Goal: Information Seeking & Learning: Find specific fact

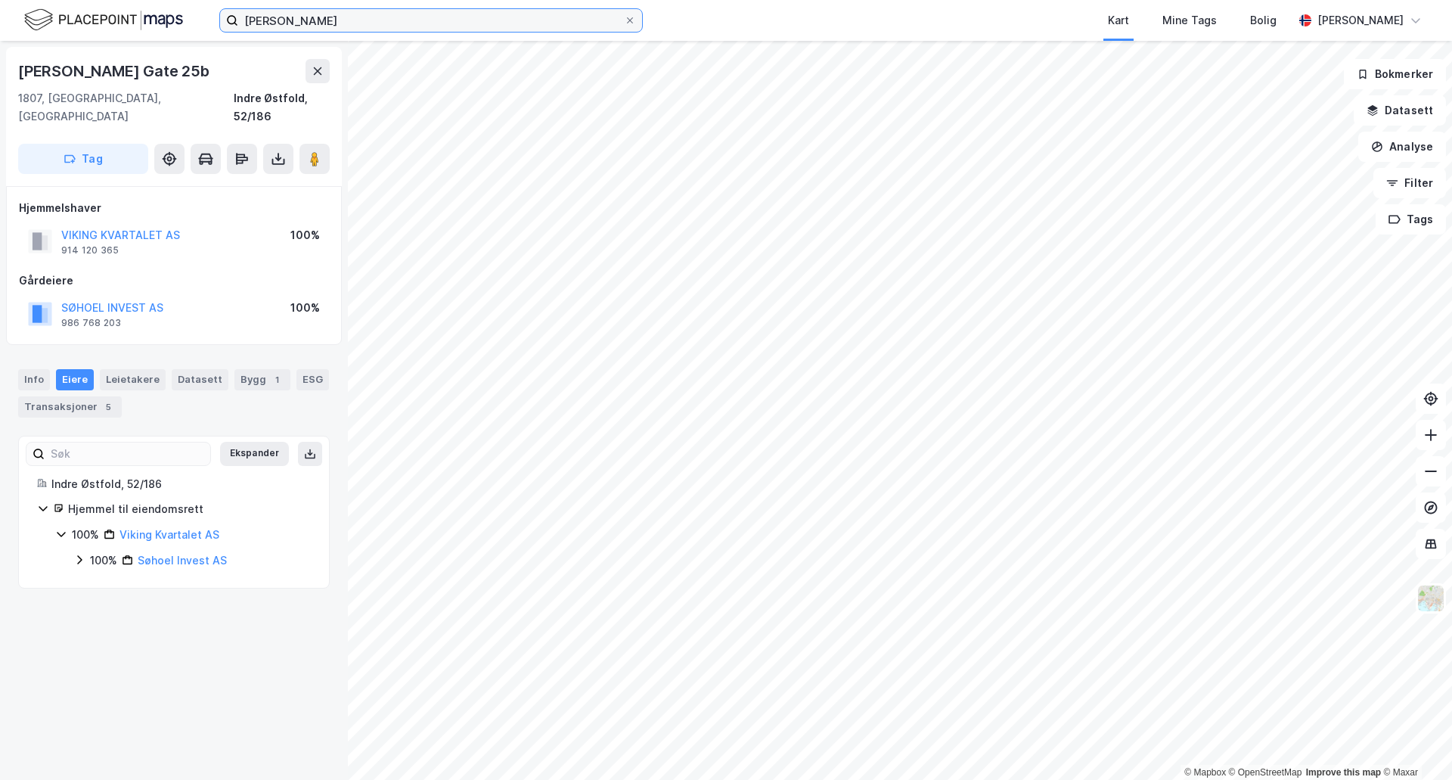
click at [333, 28] on input "[PERSON_NAME]" at bounding box center [431, 20] width 386 height 23
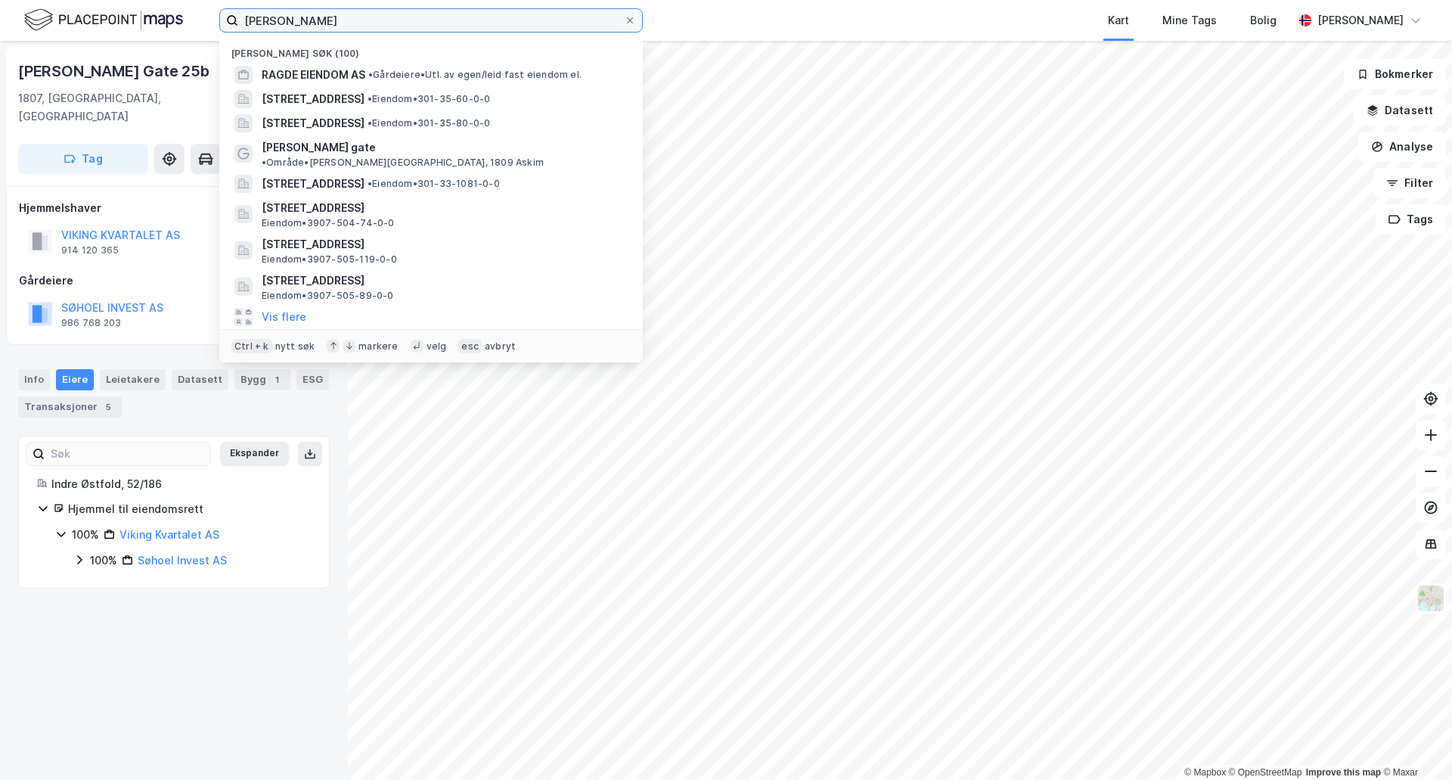
drag, startPoint x: 329, startPoint y: 18, endPoint x: 222, endPoint y: 6, distance: 108.0
click at [222, 16] on label "[PERSON_NAME]" at bounding box center [430, 20] width 423 height 24
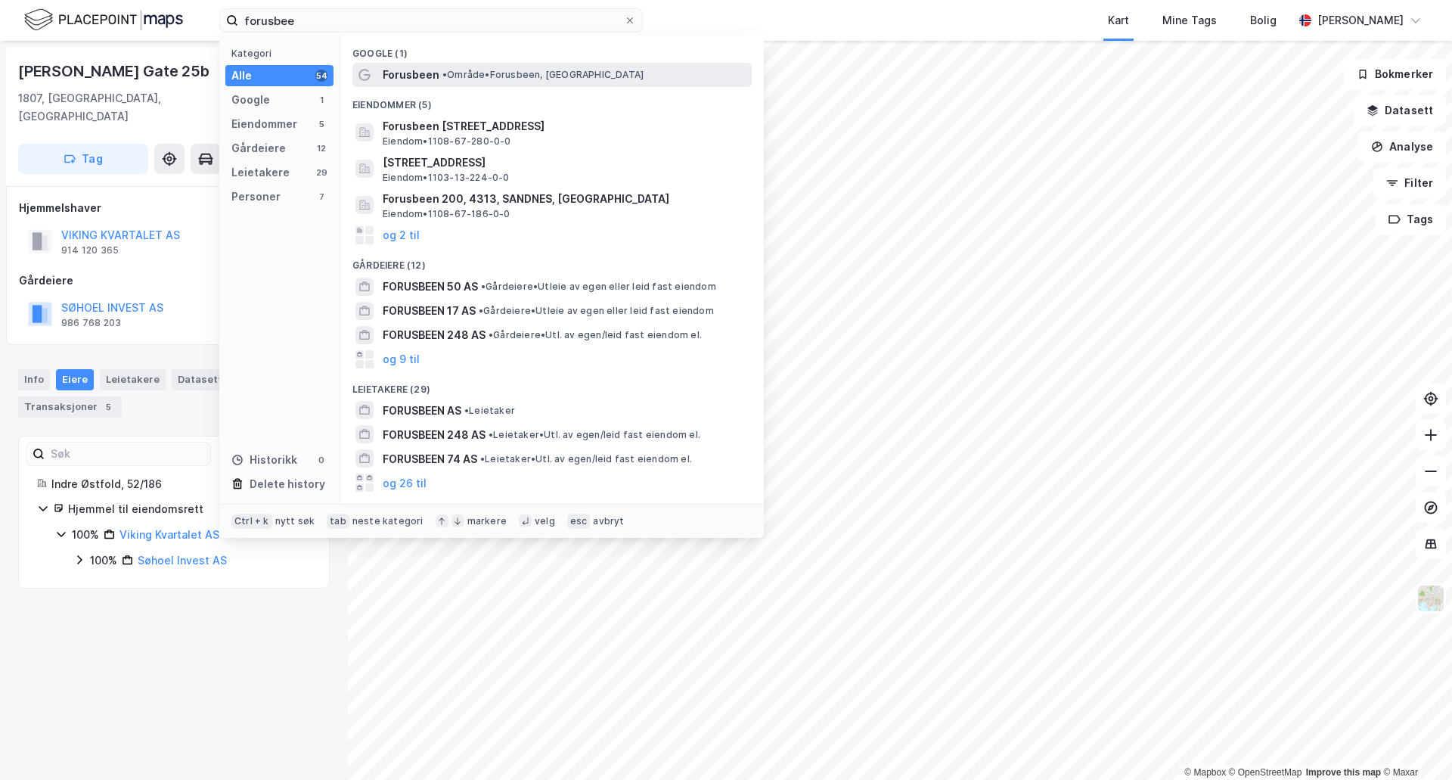
click at [463, 74] on span "• Område • Forusbeen, [GEOGRAPHIC_DATA]" at bounding box center [542, 75] width 201 height 12
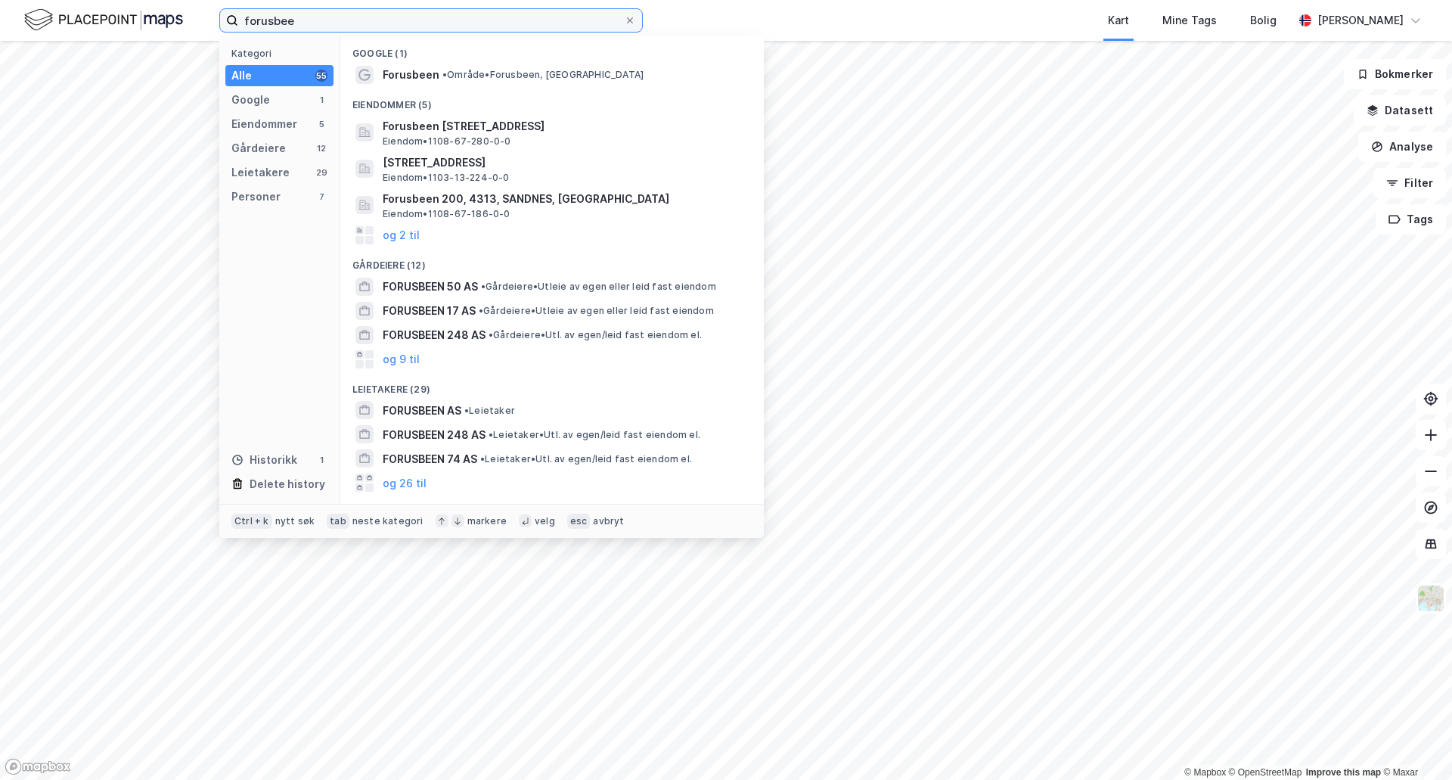
drag, startPoint x: 331, startPoint y: 16, endPoint x: 178, endPoint y: 8, distance: 153.7
click at [178, 8] on div "forusbee Kategori Alle 55 Google 1 Eiendommer 5 Gårdeiere 12 Leietakere 29 Pers…" at bounding box center [726, 20] width 1452 height 41
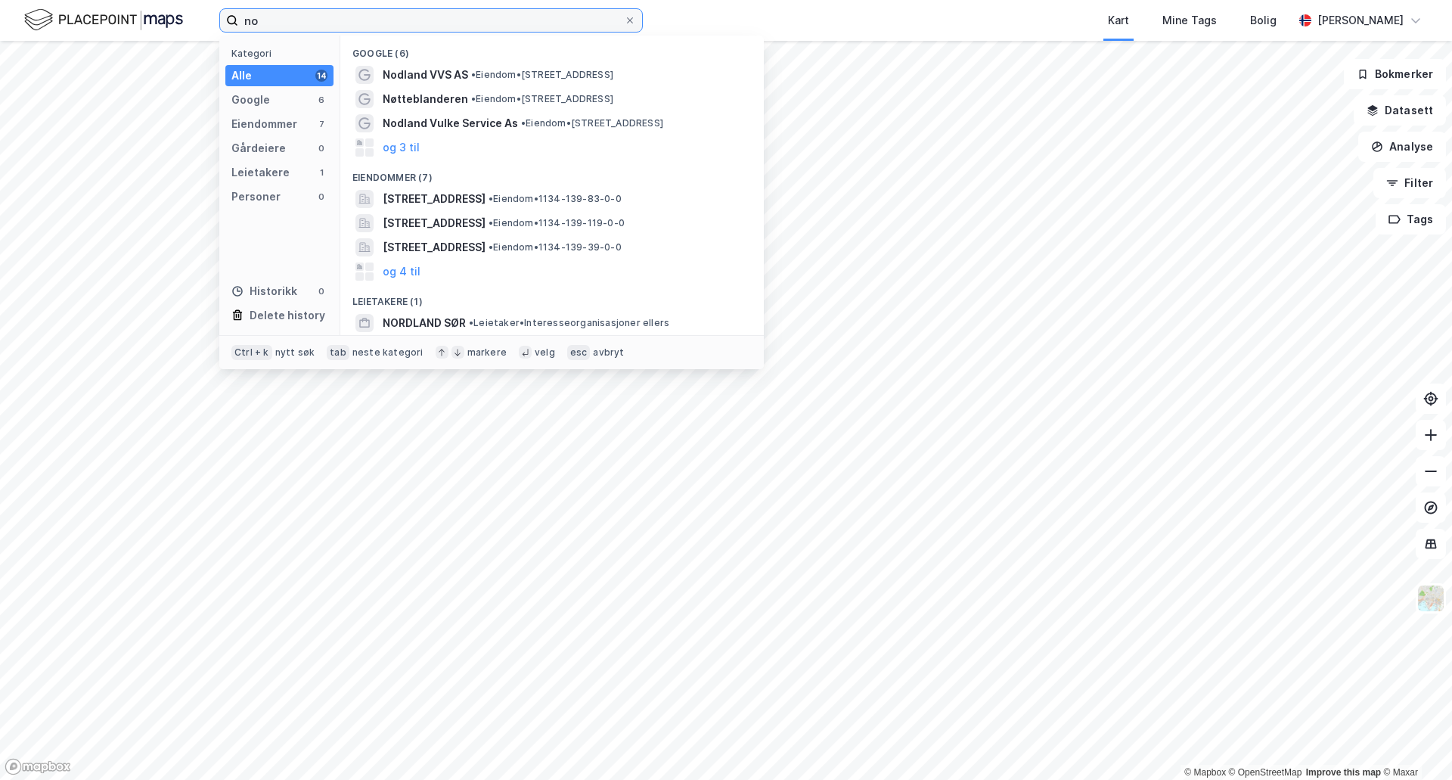
type input "n"
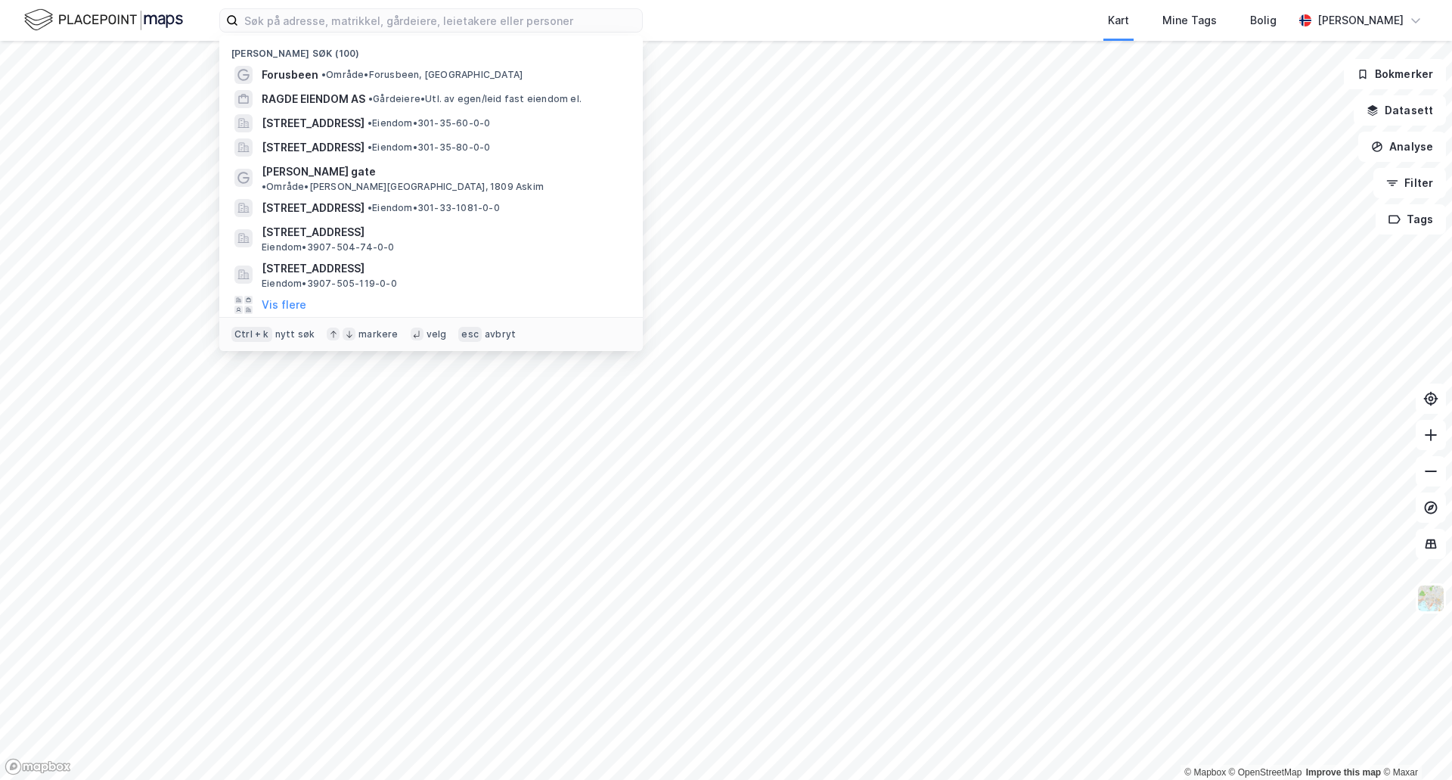
click at [367, 8] on div "Nylige søk (100) Forusbeen • Område • Forusbeen, [GEOGRAPHIC_DATA] RAGDE EIENDO…" at bounding box center [726, 20] width 1452 height 41
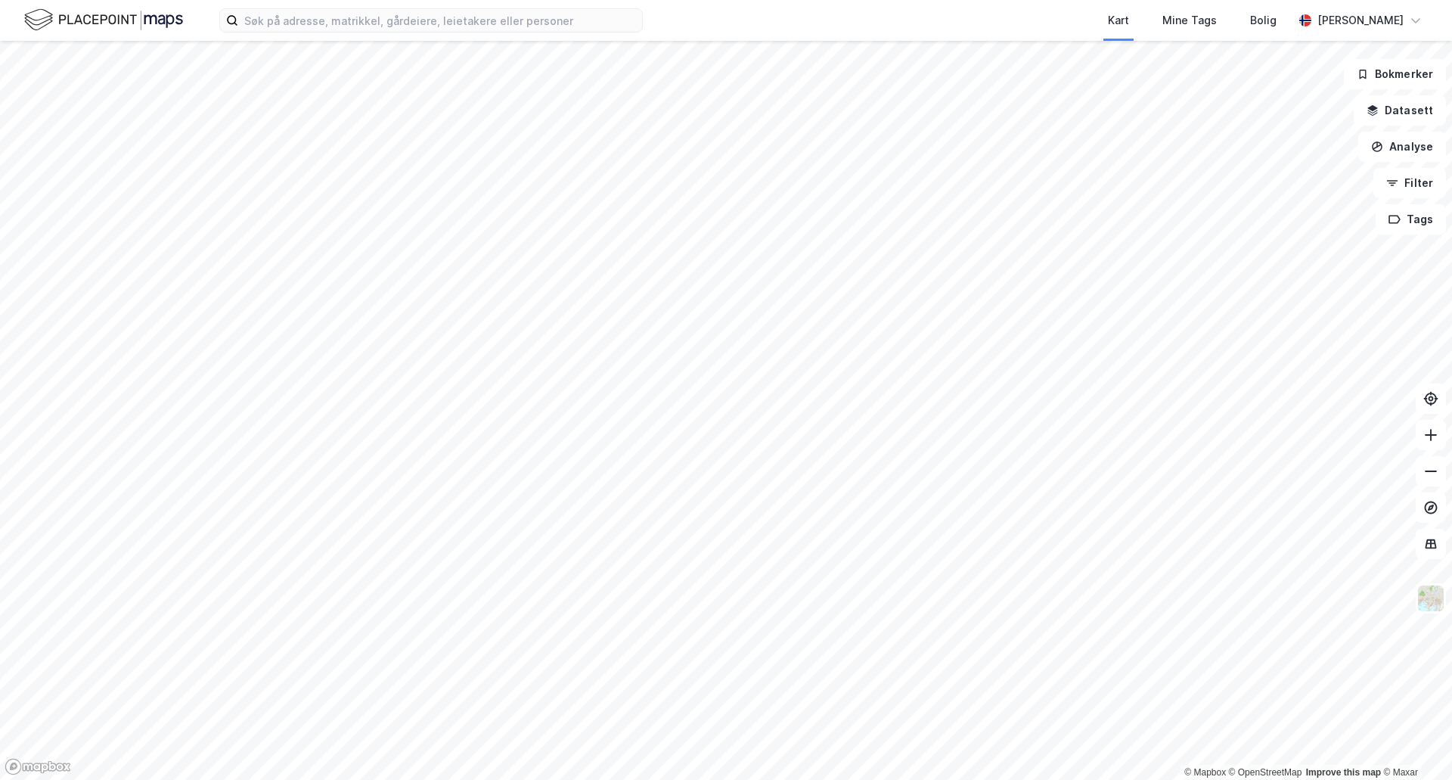
click at [338, 34] on div "Kart Mine Tags Bolig [PERSON_NAME]" at bounding box center [726, 20] width 1452 height 41
click at [340, 22] on input at bounding box center [440, 20] width 404 height 23
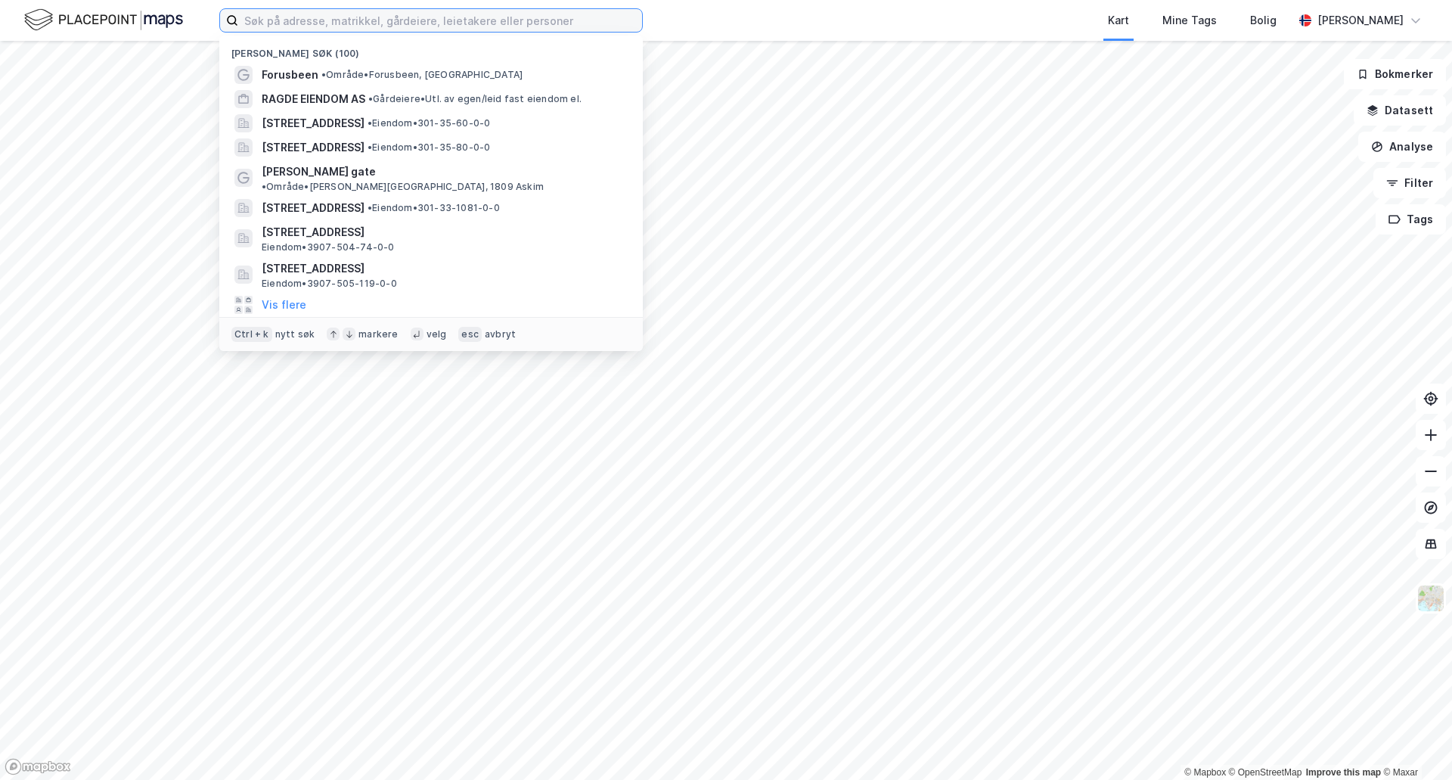
click at [250, 17] on input at bounding box center [440, 20] width 404 height 23
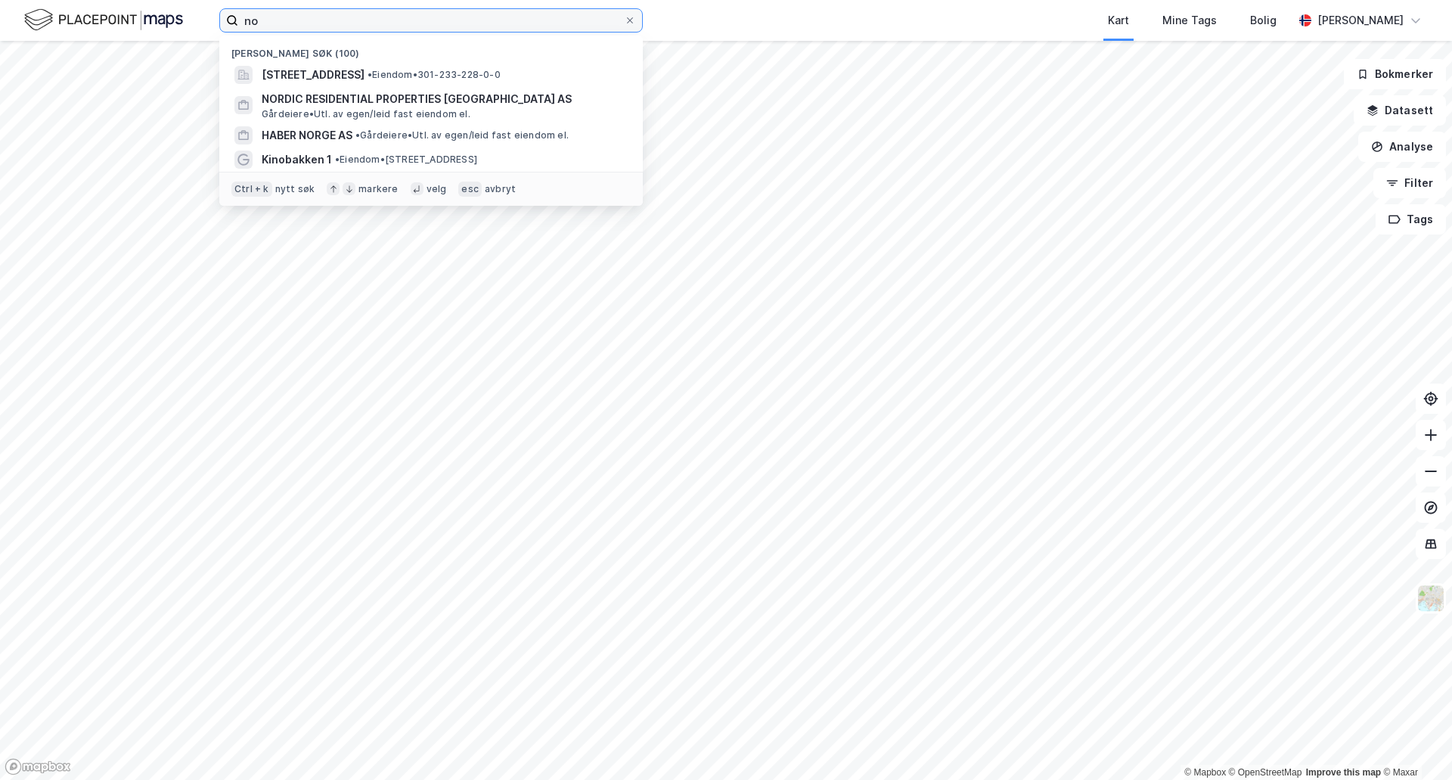
type input "n"
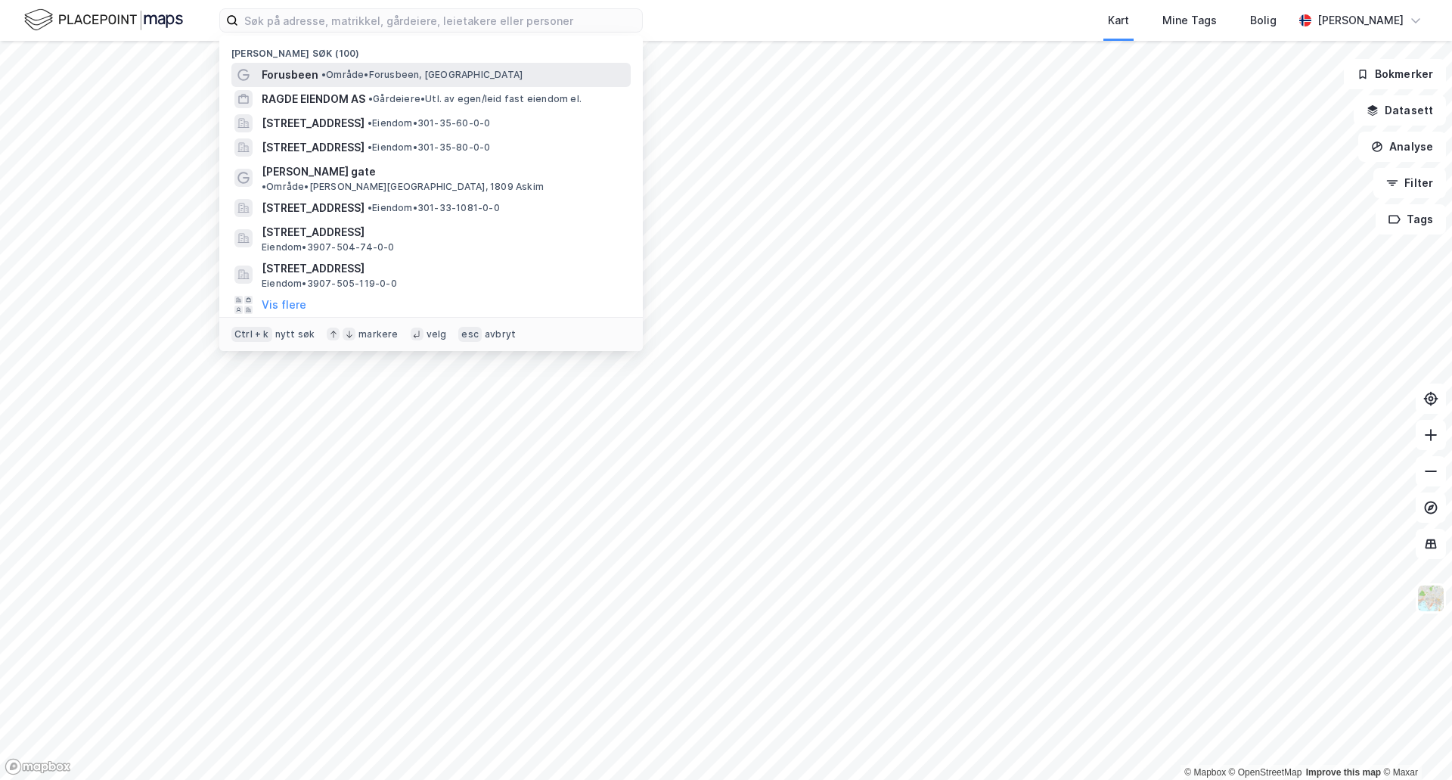
click at [281, 68] on span "Forusbeen" at bounding box center [290, 75] width 57 height 18
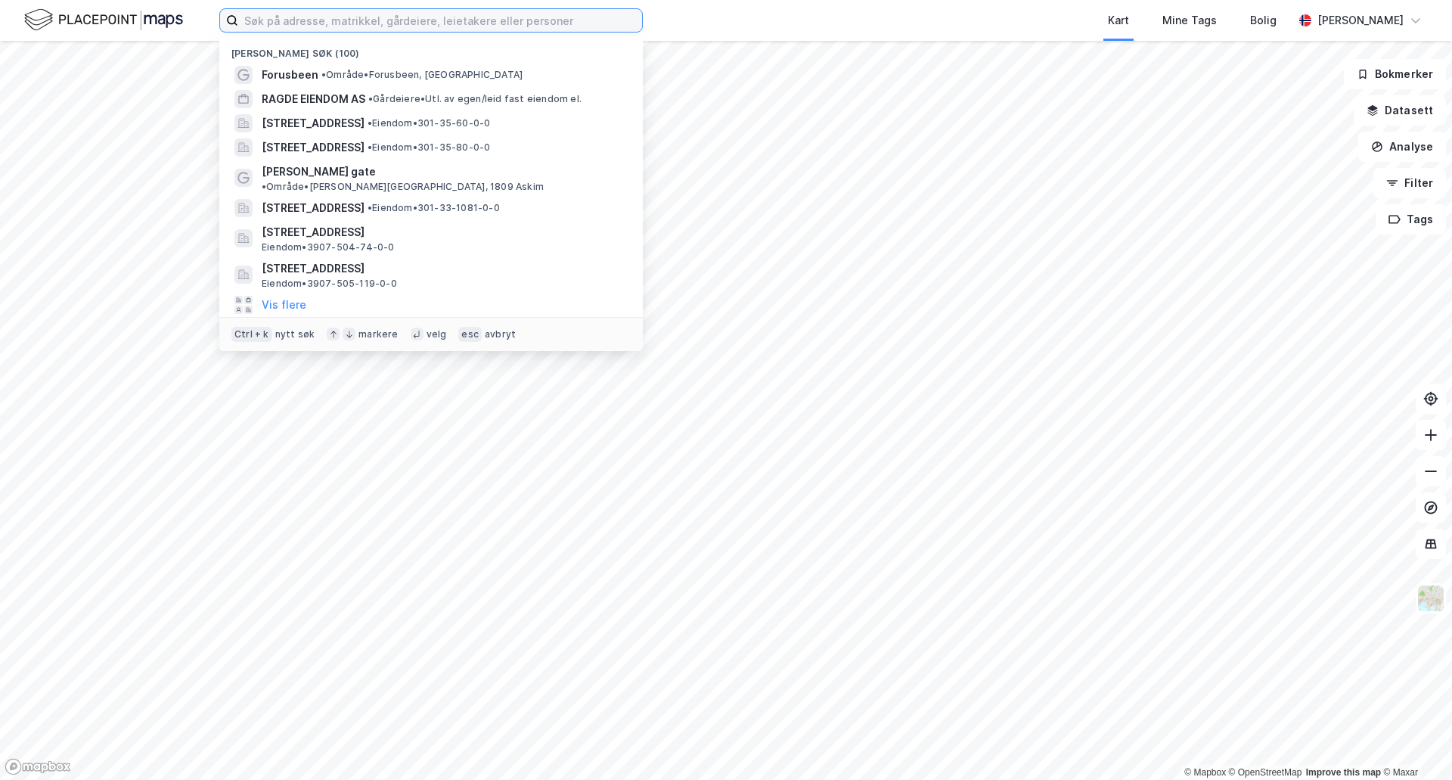
click at [331, 24] on input at bounding box center [440, 20] width 404 height 23
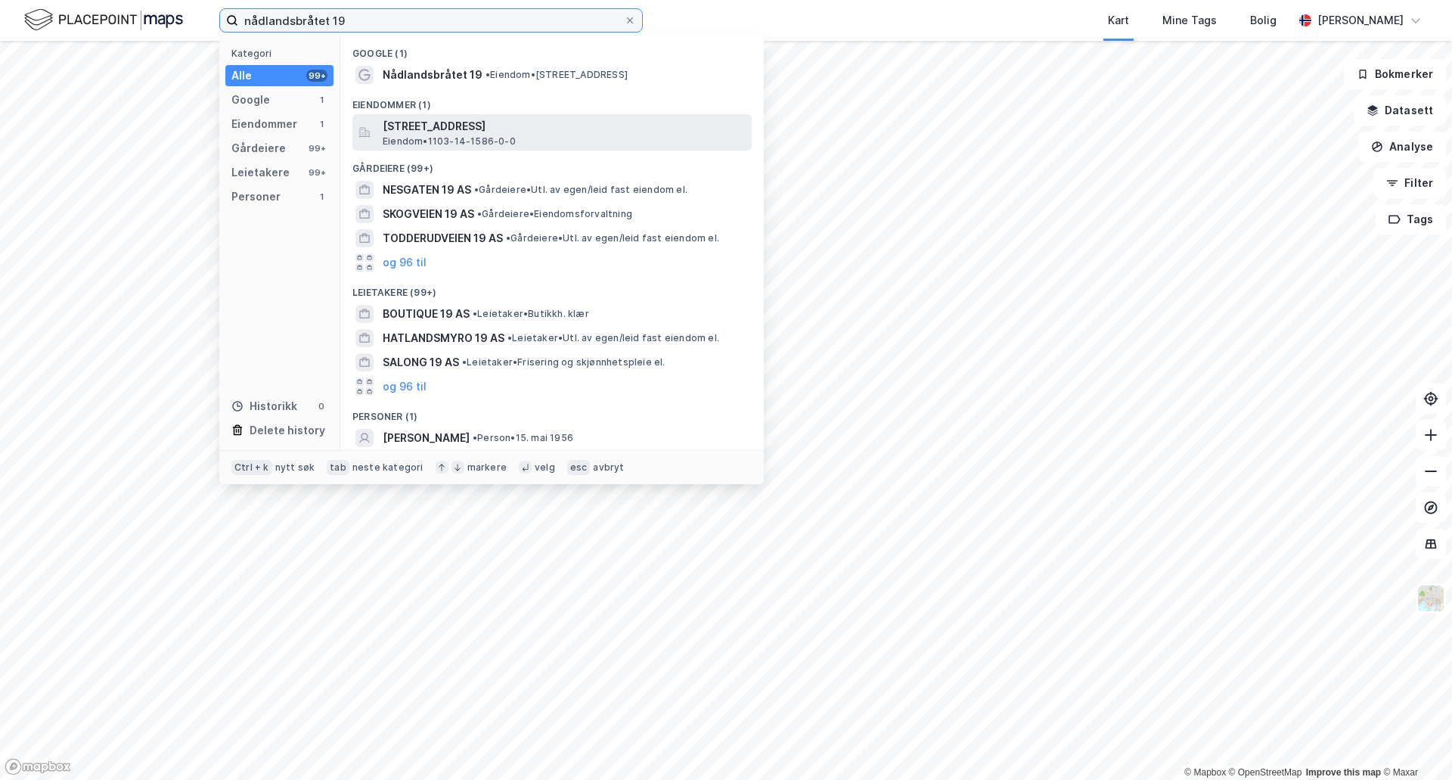
type input "nådlandsbråtet 19"
click at [473, 124] on span "[STREET_ADDRESS]" at bounding box center [564, 126] width 363 height 18
